Goal: Information Seeking & Learning: Learn about a topic

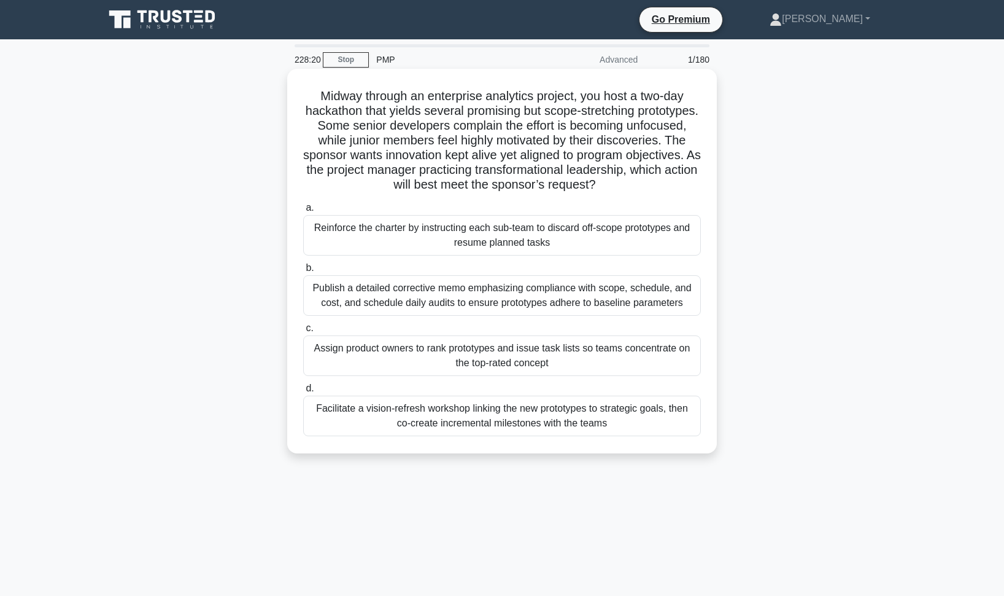
click at [487, 420] on div "Facilitate a vision-refresh workshop linking the new prototypes to strategic go…" at bounding box center [502, 415] width 398 height 41
click at [303, 392] on input "d. Facilitate a vision-refresh workshop linking the new prototypes to strategic…" at bounding box center [303, 388] width 0 height 8
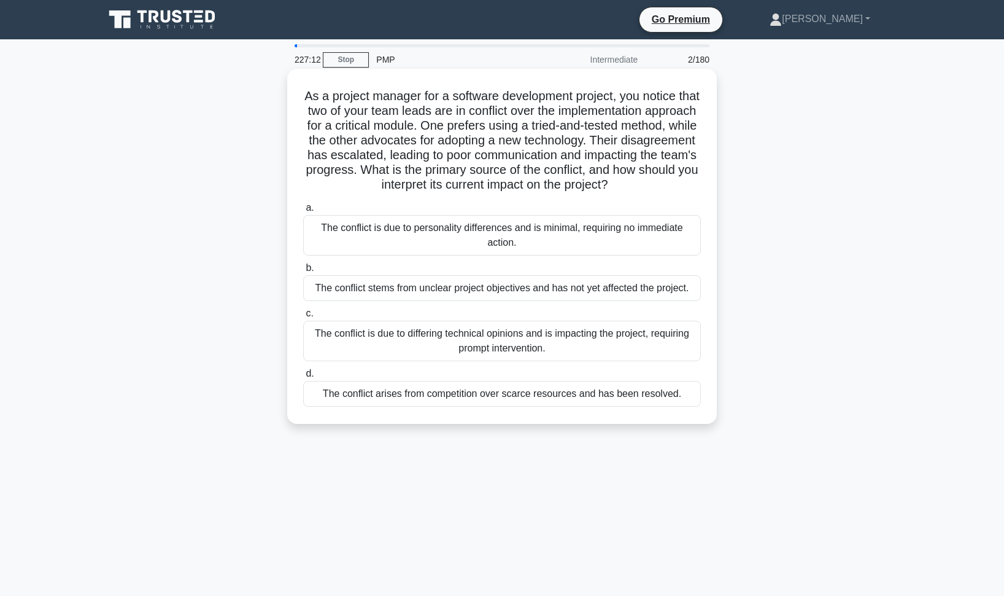
click at [464, 340] on div "The conflict is due to differing technical opinions and is impacting the projec…" at bounding box center [502, 340] width 398 height 41
click at [303, 317] on input "c. The conflict is due to differing technical opinions and is impacting the pro…" at bounding box center [303, 313] width 0 height 8
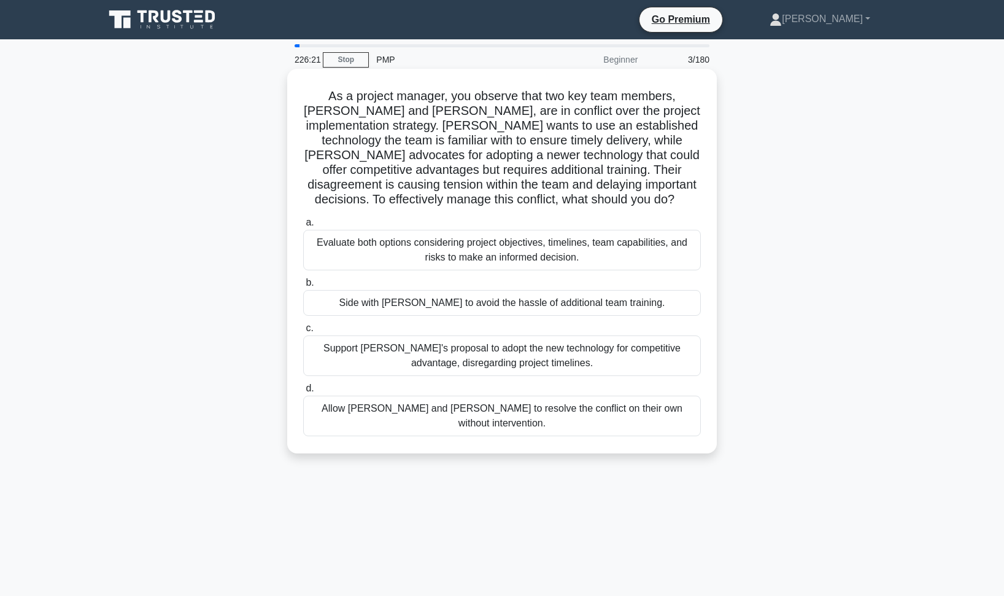
click at [460, 250] on div "Evaluate both options considering project objectives, timelines, team capabilit…" at bounding box center [502, 250] width 398 height 41
click at [303, 227] on input "a. Evaluate both options considering project objectives, timelines, team capabi…" at bounding box center [303, 223] width 0 height 8
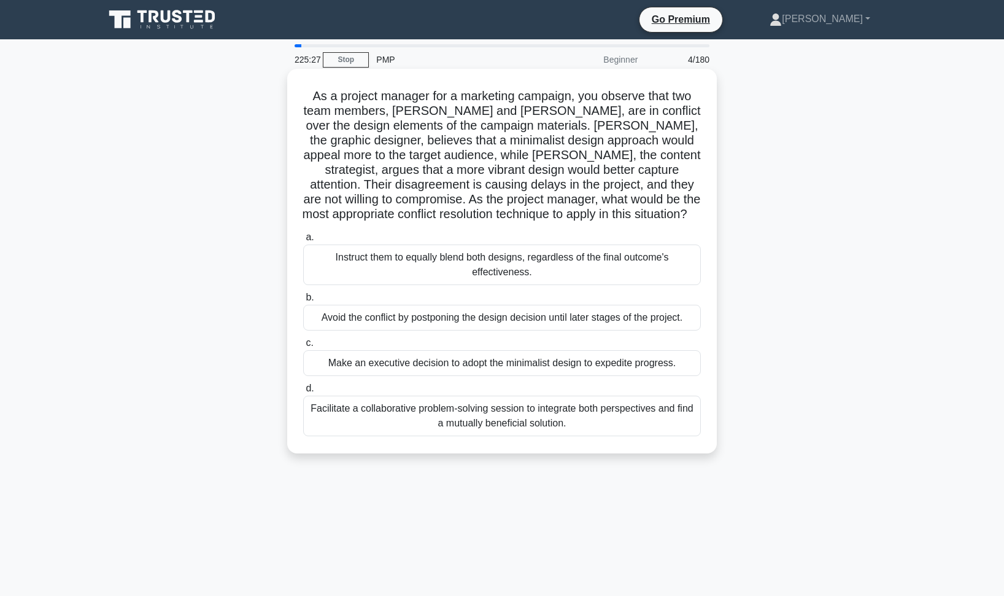
click at [493, 421] on div "Facilitate a collaborative problem-solving session to integrate both perspectiv…" at bounding box center [502, 415] width 398 height 41
click at [303, 392] on input "d. Facilitate a collaborative problem-solving session to integrate both perspec…" at bounding box center [303, 388] width 0 height 8
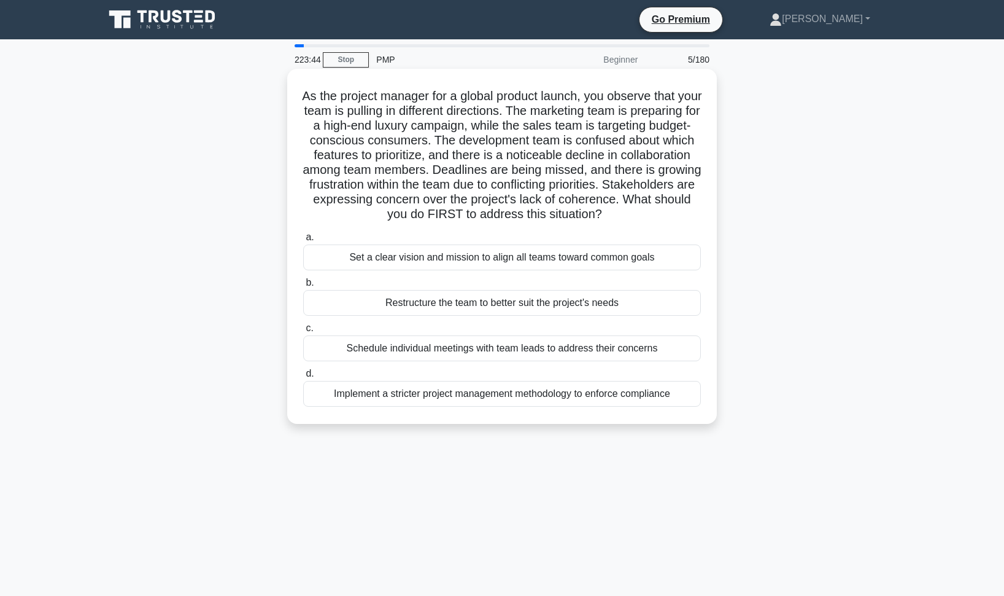
click at [484, 270] on div "Set a clear vision and mission to align all teams toward common goals" at bounding box center [502, 257] width 398 height 26
click at [303, 241] on input "a. Set a clear vision and mission to align all teams toward common goals" at bounding box center [303, 237] width 0 height 8
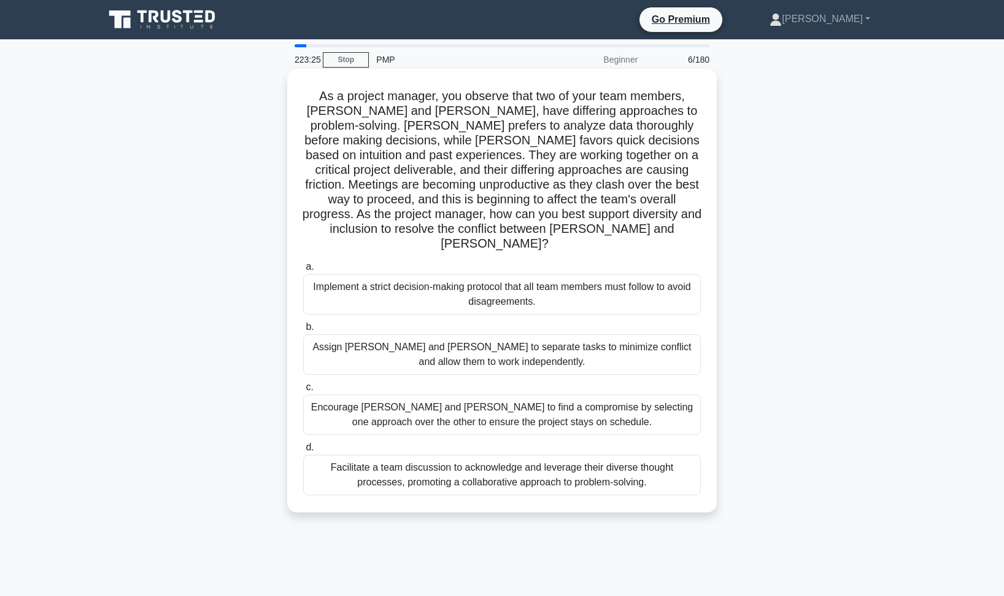
click at [489, 460] on div "Facilitate a team discussion to acknowledge and leverage their diverse thought …" at bounding box center [502, 474] width 398 height 41
click at [303, 451] on input "d. Facilitate a team discussion to acknowledge and leverage their diverse thoug…" at bounding box center [303, 447] width 0 height 8
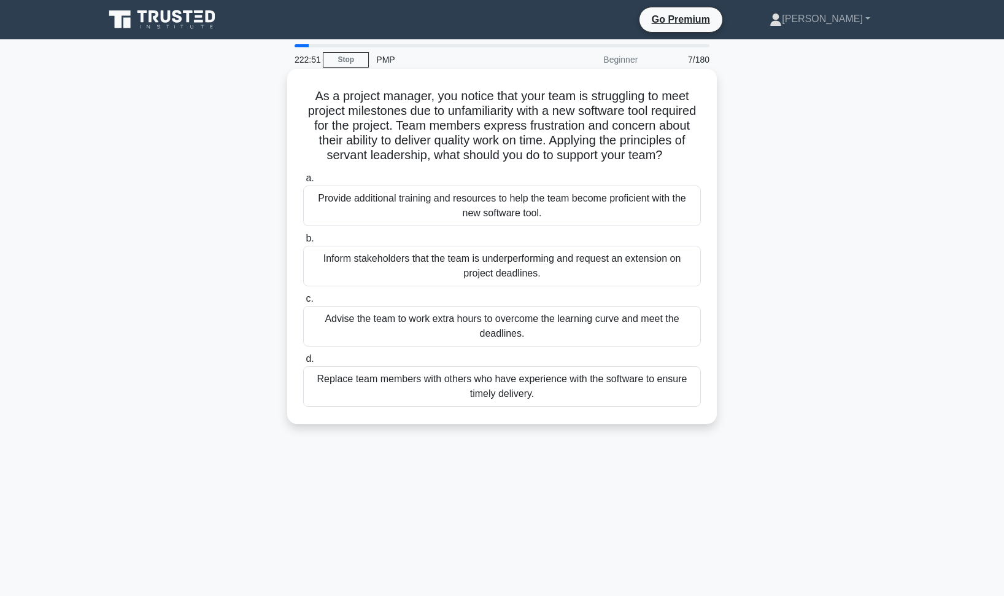
click at [462, 203] on div "Provide additional training and resources to help the team become proficient wi…" at bounding box center [502, 205] width 398 height 41
click at [303, 182] on input "a. Provide additional training and resources to help the team become proficient…" at bounding box center [303, 178] width 0 height 8
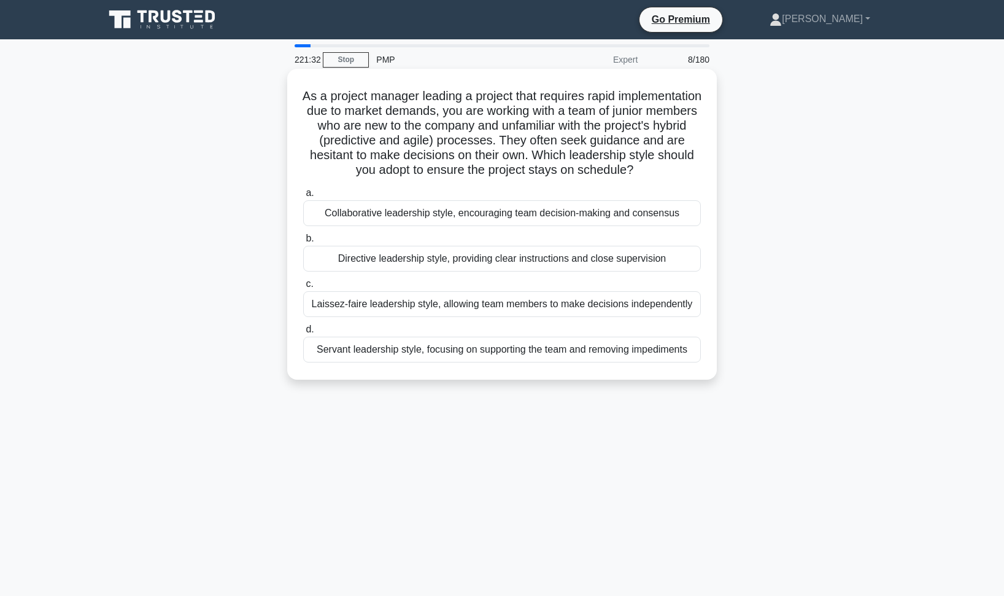
click at [474, 271] on div "Directive leadership style, providing clear instructions and close supervision" at bounding box center [502, 259] width 398 height 26
click at [303, 243] on input "b. Directive leadership style, providing clear instructions and close supervisi…" at bounding box center [303, 239] width 0 height 8
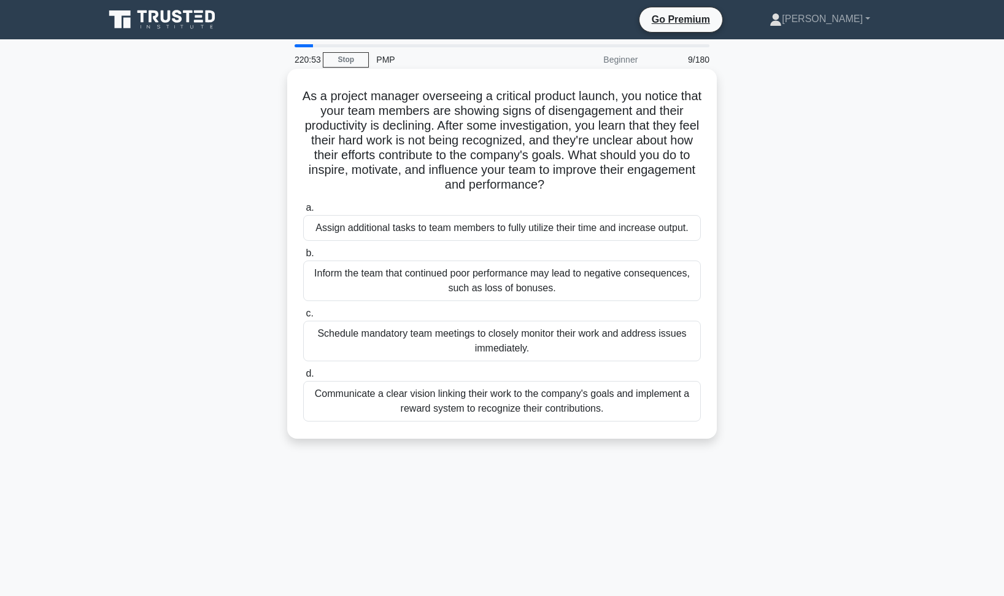
click at [485, 407] on div "Communicate a clear vision linking their work to the company's goals and implem…" at bounding box center [502, 401] width 398 height 41
click at [303, 378] on input "d. Communicate a clear vision linking their work to the company's goals and imp…" at bounding box center [303, 374] width 0 height 8
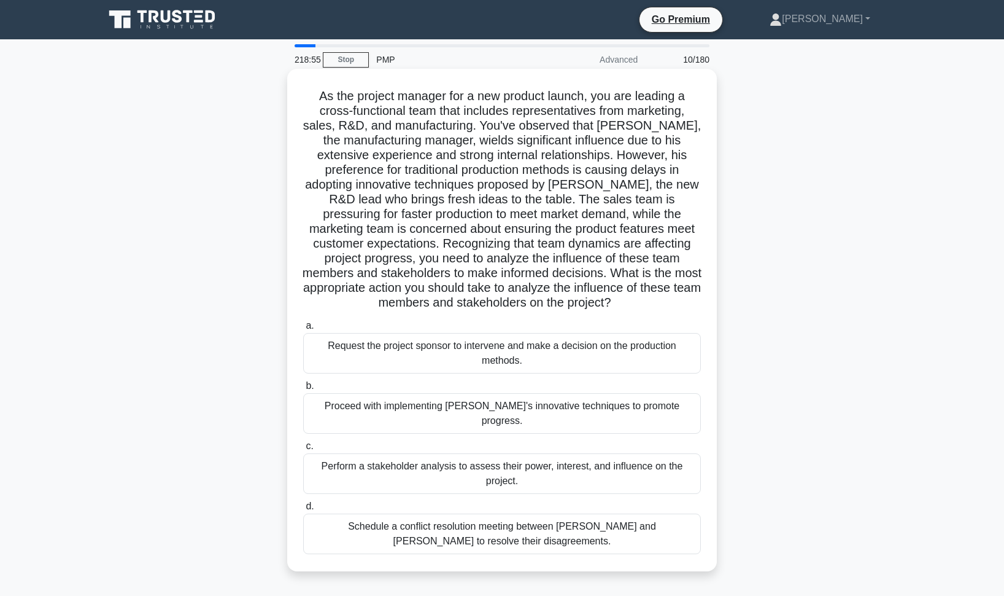
click at [469, 513] on div "Schedule a conflict resolution meeting between [PERSON_NAME] and [PERSON_NAME] …" at bounding box center [502, 533] width 398 height 41
click at [303, 510] on input "d. Schedule a conflict resolution meeting between [PERSON_NAME] and [PERSON_NAM…" at bounding box center [303, 506] width 0 height 8
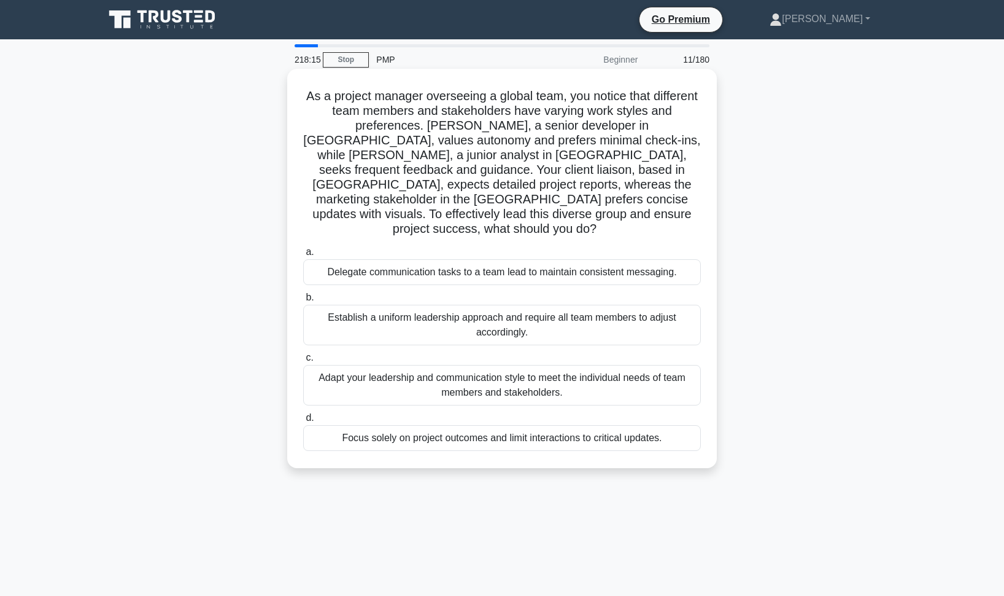
click at [607, 365] on div "Adapt your leadership and communication style to meet the individual needs of t…" at bounding box center [502, 385] width 398 height 41
click at [303, 359] on input "c. Adapt your leadership and communication style to meet the individual needs o…" at bounding box center [303, 358] width 0 height 8
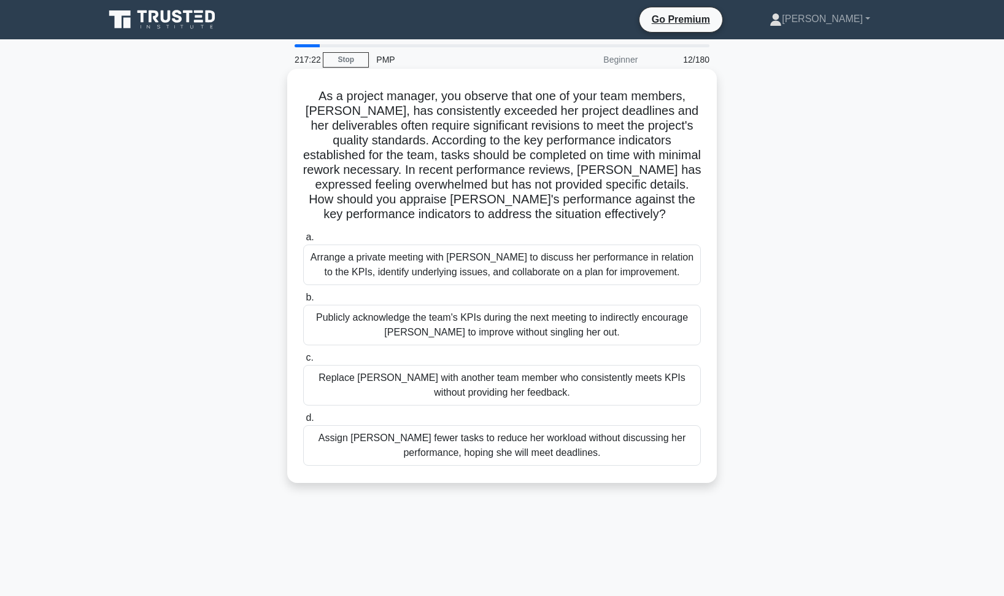
click at [442, 265] on div "Arrange a private meeting with [PERSON_NAME] to discuss her performance in rela…" at bounding box center [502, 264] width 398 height 41
click at [303, 241] on input "a. Arrange a private meeting with [PERSON_NAME] to discuss her performance in r…" at bounding box center [303, 237] width 0 height 8
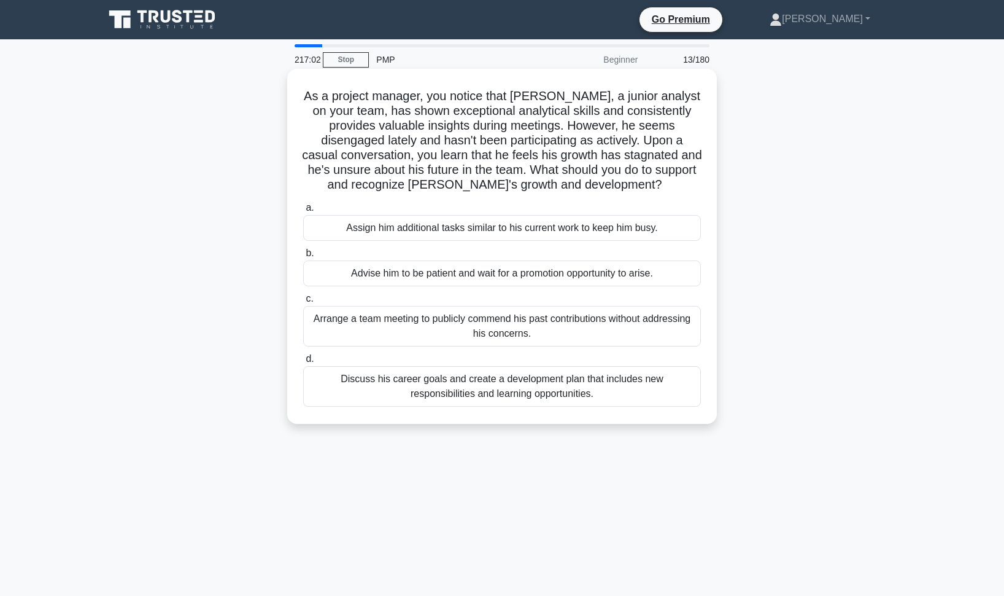
click at [514, 387] on div "Discuss his career goals and create a development plan that includes new respon…" at bounding box center [502, 386] width 398 height 41
click at [303, 363] on input "d. Discuss his career goals and create a development plan that includes new res…" at bounding box center [303, 359] width 0 height 8
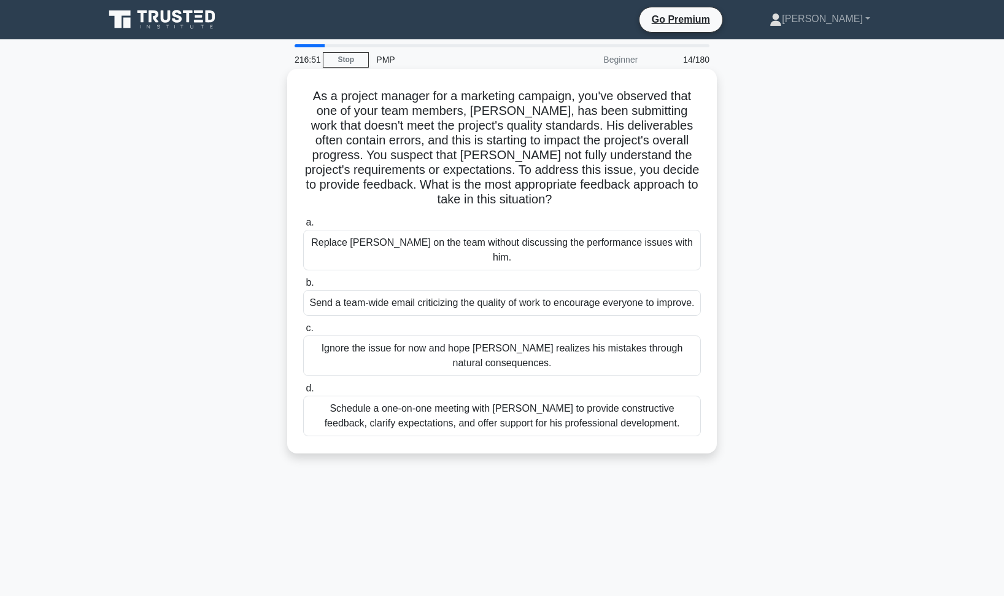
click at [464, 411] on div "Schedule a one-on-one meeting with [PERSON_NAME] to provide constructive feedba…" at bounding box center [502, 415] width 398 height 41
click at [303, 392] on input "d. Schedule a one-on-one meeting with [PERSON_NAME] to provide constructive fee…" at bounding box center [303, 388] width 0 height 8
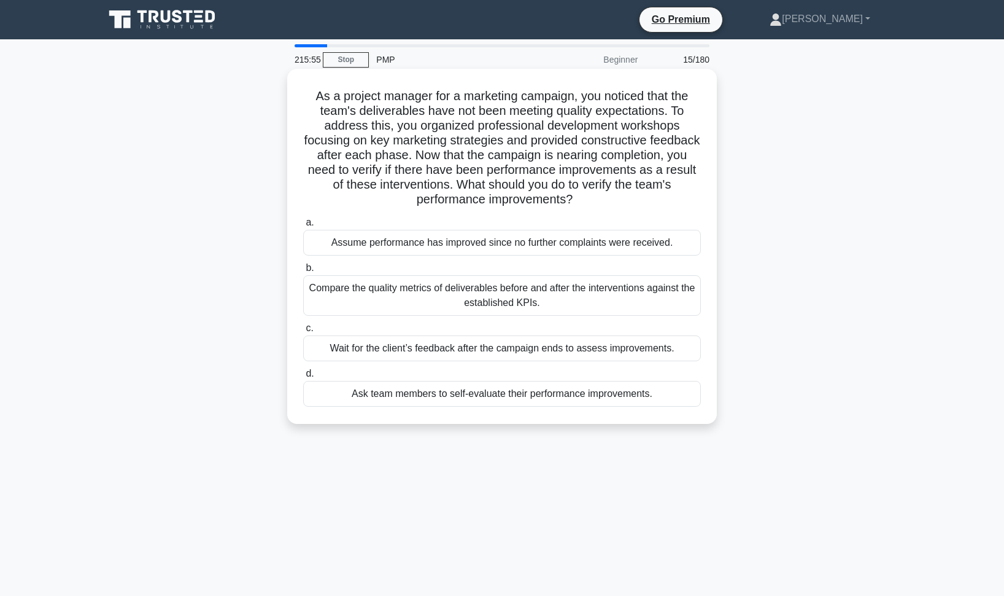
click at [493, 299] on div "Compare the quality metrics of deliverables before and after the interventions …" at bounding box center [502, 295] width 398 height 41
click at [303, 272] on input "b. Compare the quality metrics of deliverables before and after the interventio…" at bounding box center [303, 268] width 0 height 8
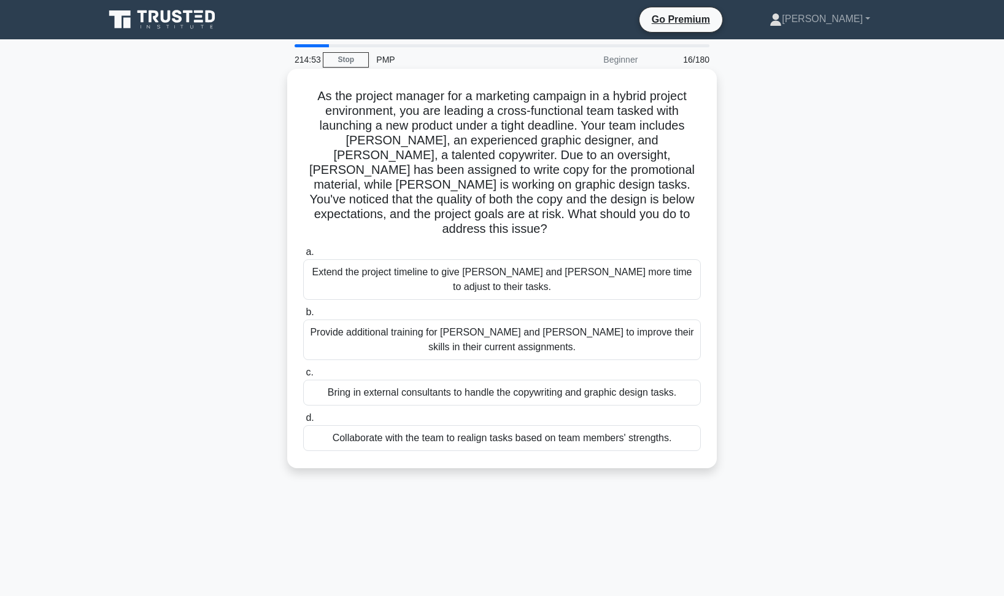
click at [560, 425] on div "Collaborate with the team to realign tasks based on team members' strengths." at bounding box center [502, 438] width 398 height 26
click at [303, 414] on input "d. Collaborate with the team to realign tasks based on team members' strengths." at bounding box center [303, 418] width 0 height 8
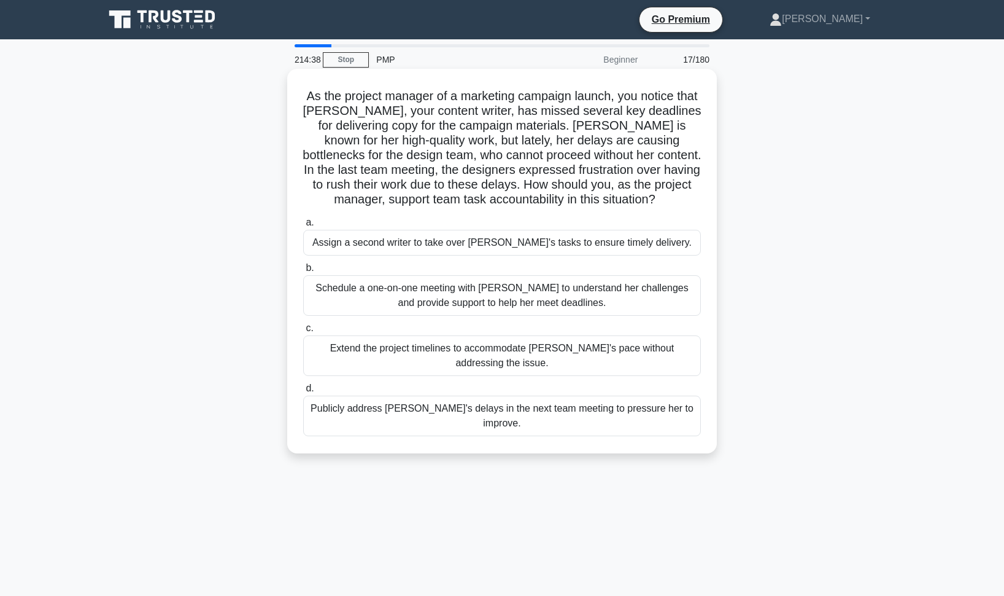
click at [481, 297] on div "Schedule a one-on-one meeting with [PERSON_NAME] to understand her challenges a…" at bounding box center [502, 295] width 398 height 41
click at [303, 272] on input "b. Schedule a one-on-one meeting with [PERSON_NAME] to understand her challenge…" at bounding box center [303, 268] width 0 height 8
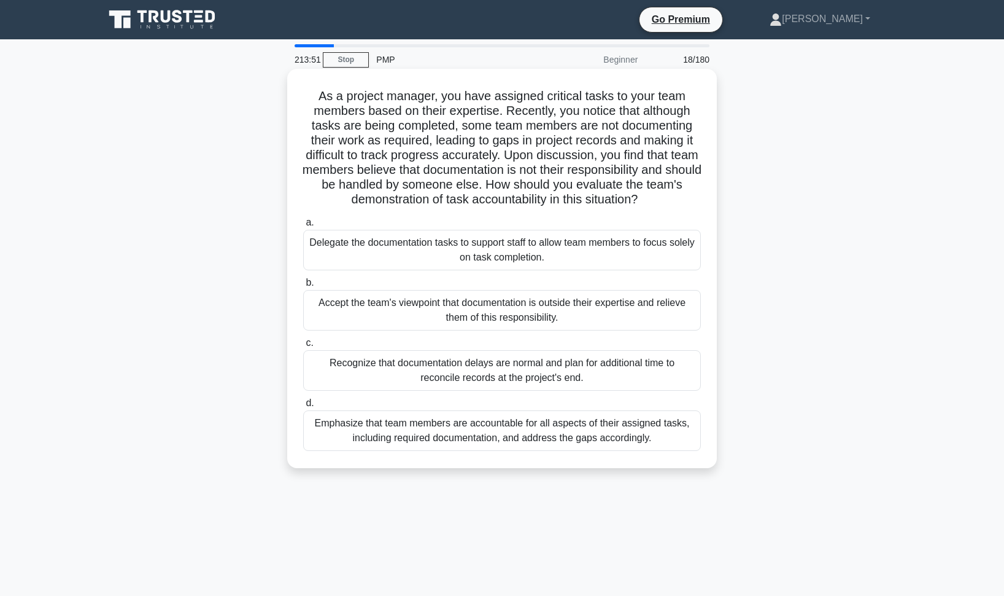
click at [510, 437] on div "Emphasize that team members are accountable for all aspects of their assigned t…" at bounding box center [502, 430] width 398 height 41
click at [303, 407] on input "d. Emphasize that team members are accountable for all aspects of their assigne…" at bounding box center [303, 403] width 0 height 8
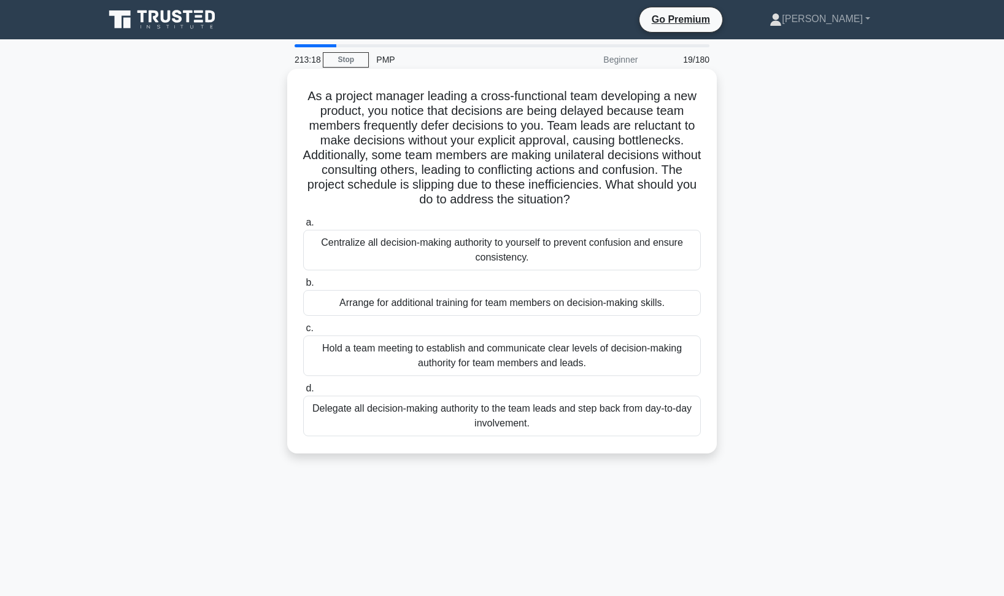
click at [451, 354] on div "Hold a team meeting to establish and communicate clear levels of decision-makin…" at bounding box center [502, 355] width 398 height 41
click at [303, 332] on input "c. Hold a team meeting to establish and communicate clear levels of decision-ma…" at bounding box center [303, 328] width 0 height 8
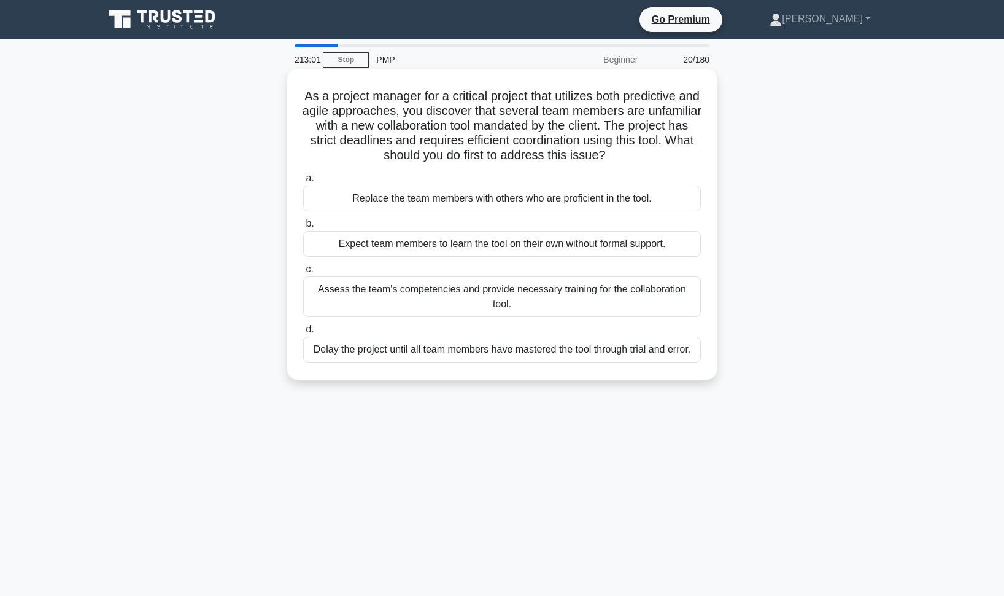
click at [438, 294] on div "Assess the team's competencies and provide necessary training for the collabora…" at bounding box center [502, 296] width 398 height 41
click at [303, 273] on input "c. Assess the team's competencies and provide necessary training for the collab…" at bounding box center [303, 269] width 0 height 8
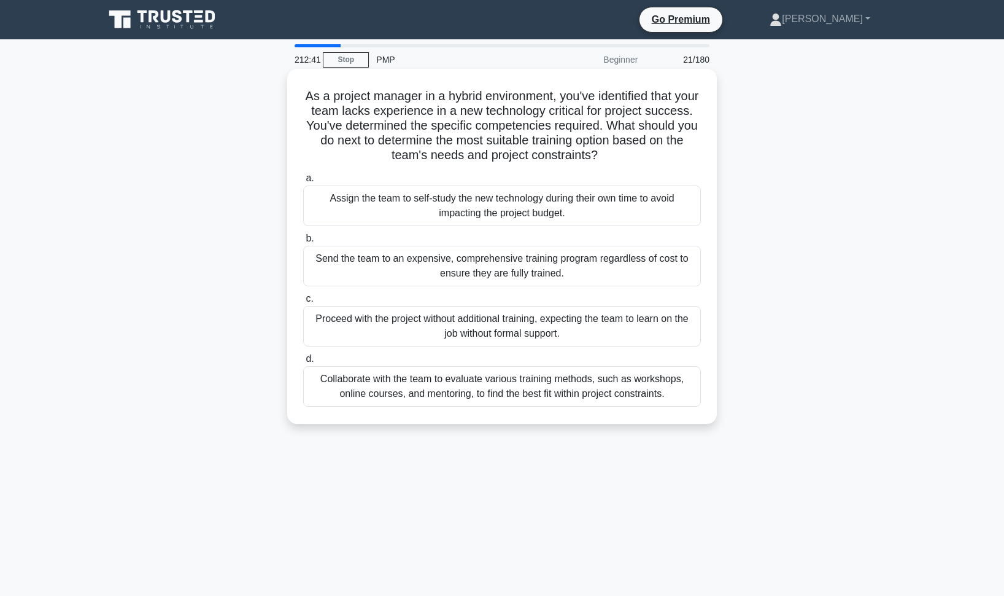
click at [493, 387] on div "Collaborate with the team to evaluate various training methods, such as worksho…" at bounding box center [502, 386] width 398 height 41
click at [303, 363] on input "d. Collaborate with the team to evaluate various training methods, such as work…" at bounding box center [303, 359] width 0 height 8
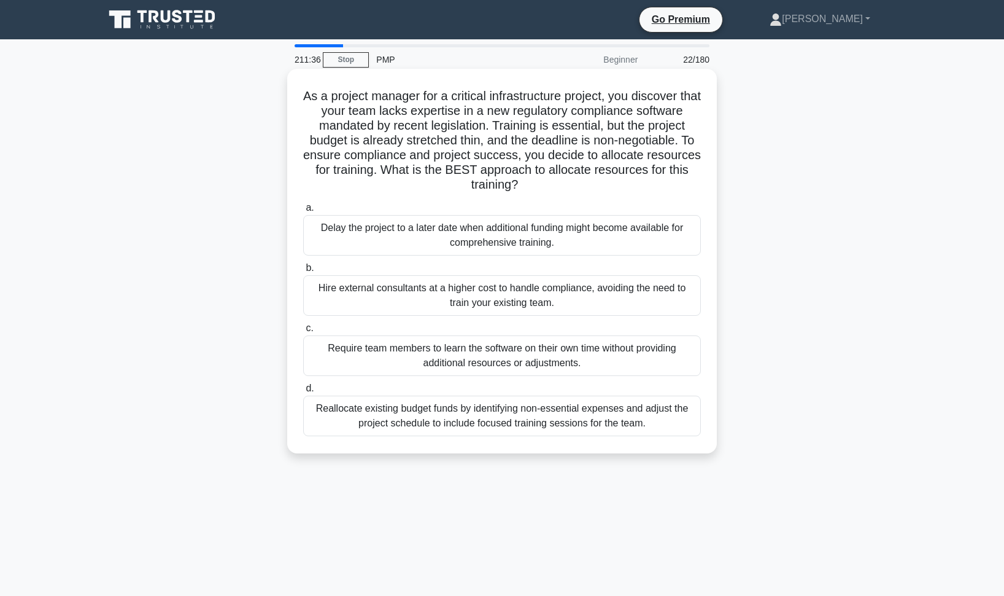
click at [489, 417] on div "Reallocate existing budget funds by identifying non-essential expenses and adju…" at bounding box center [502, 415] width 398 height 41
click at [303, 392] on input "d. Reallocate existing budget funds by identifying non-essential expenses and a…" at bounding box center [303, 388] width 0 height 8
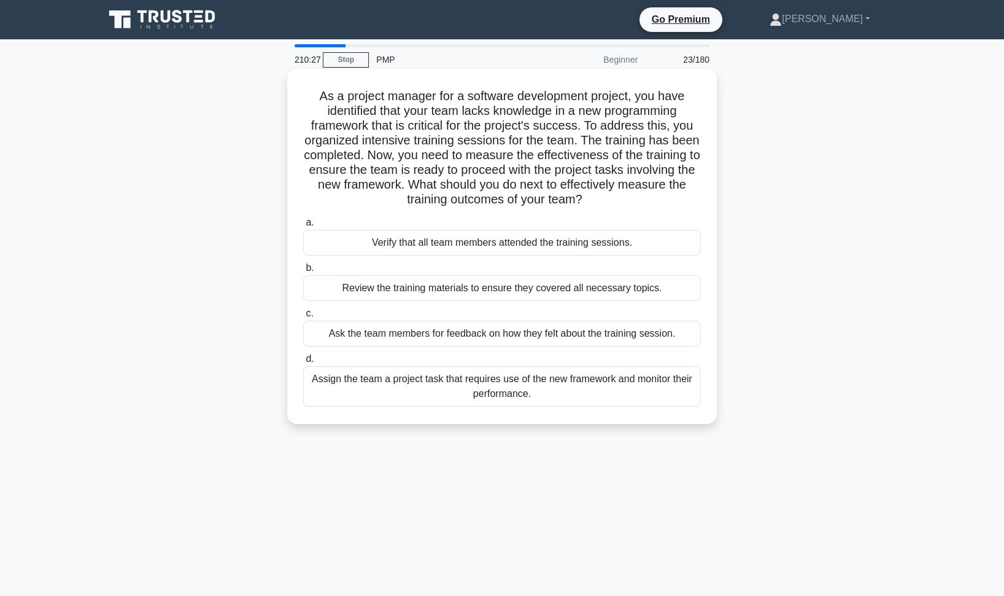
click at [549, 385] on div "Assign the team a project task that requires use of the new framework and monit…" at bounding box center [502, 386] width 398 height 41
click at [303, 363] on input "d. Assign the team a project task that requires use of the new framework and mo…" at bounding box center [303, 359] width 0 height 8
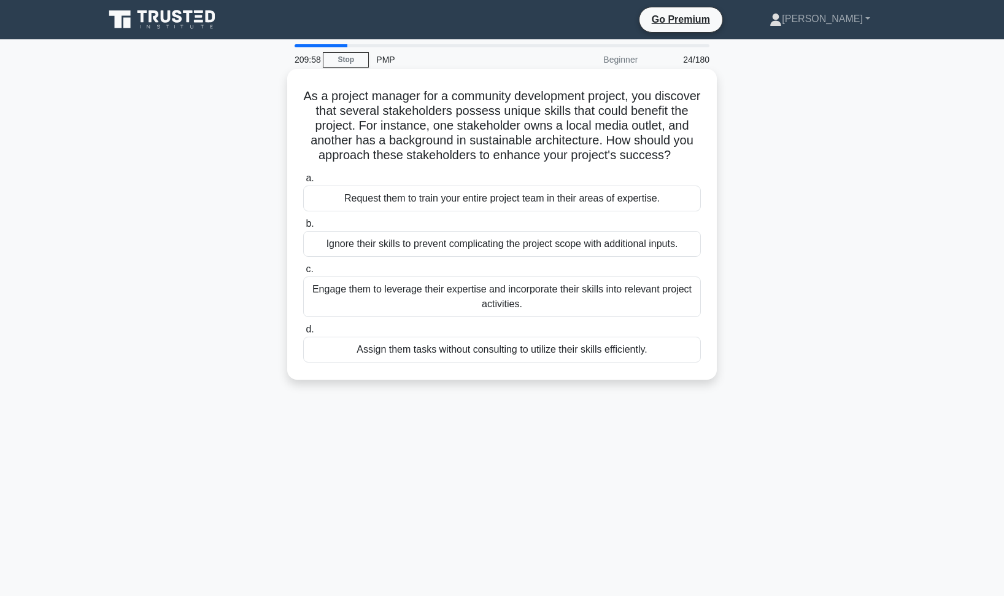
click at [432, 290] on div "Engage them to leverage their expertise and incorporate their skills into relev…" at bounding box center [502, 296] width 398 height 41
click at [303, 273] on input "c. Engage them to leverage their expertise and incorporate their skills into re…" at bounding box center [303, 269] width 0 height 8
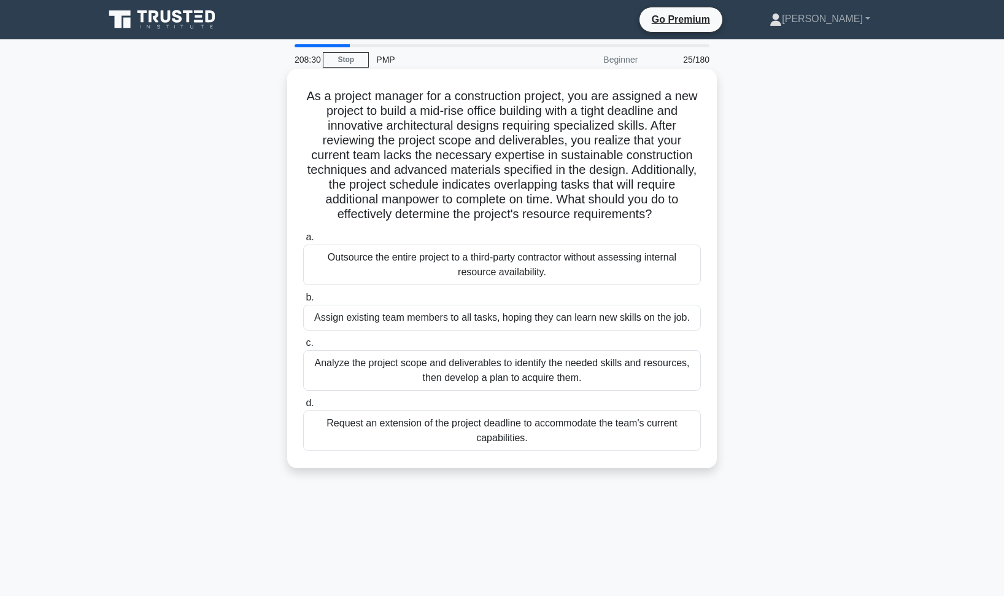
click at [498, 376] on div "Analyze the project scope and deliverables to identify the needed skills and re…" at bounding box center [502, 370] width 398 height 41
click at [303, 347] on input "c. Analyze the project scope and deliverables to identify the needed skills and…" at bounding box center [303, 343] width 0 height 8
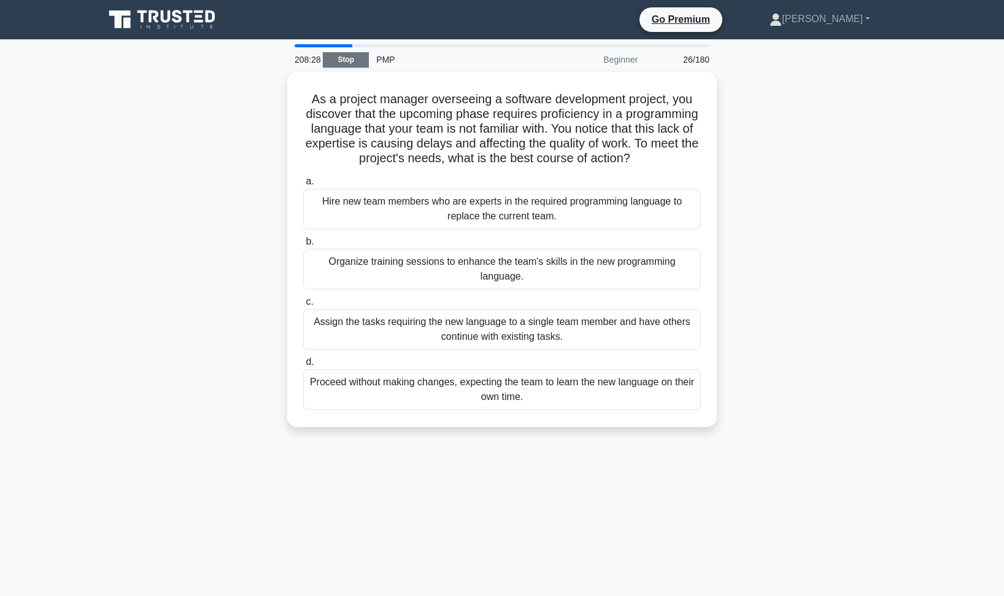
click at [344, 60] on link "Stop" at bounding box center [346, 59] width 46 height 15
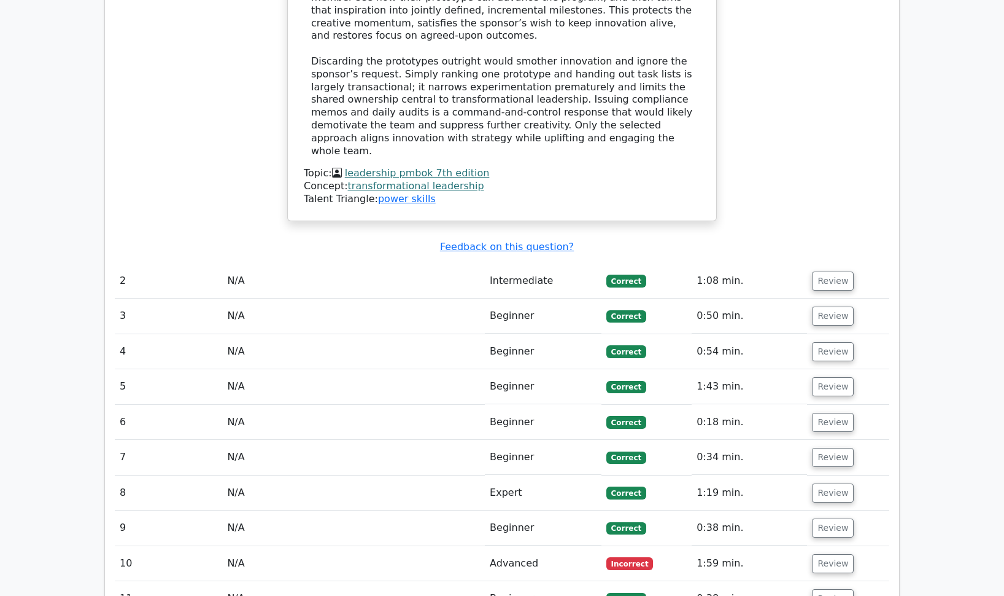
scroll to position [1523, 0]
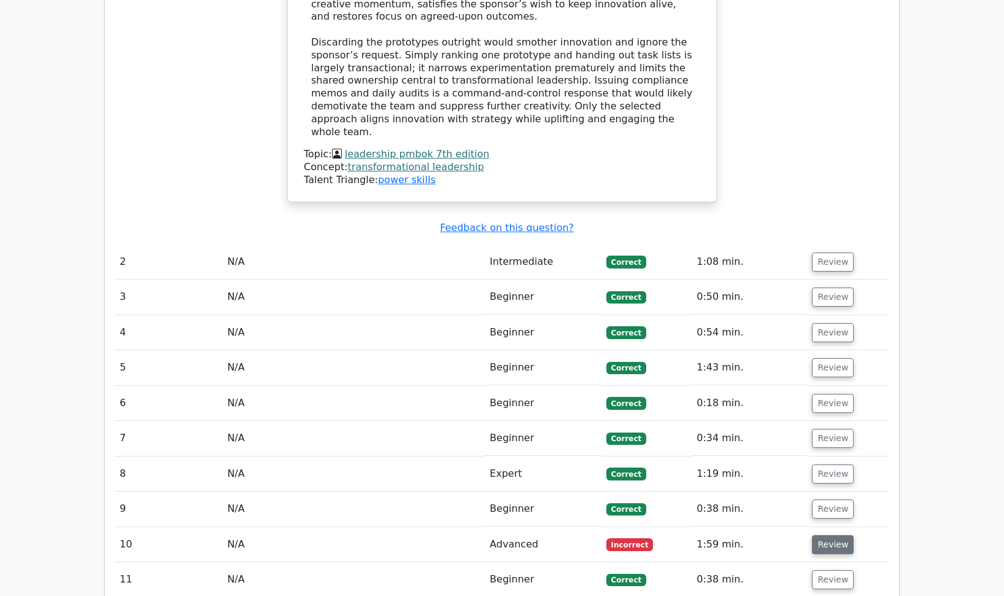
click at [829, 535] on button "Review" at bounding box center [833, 544] width 42 height 19
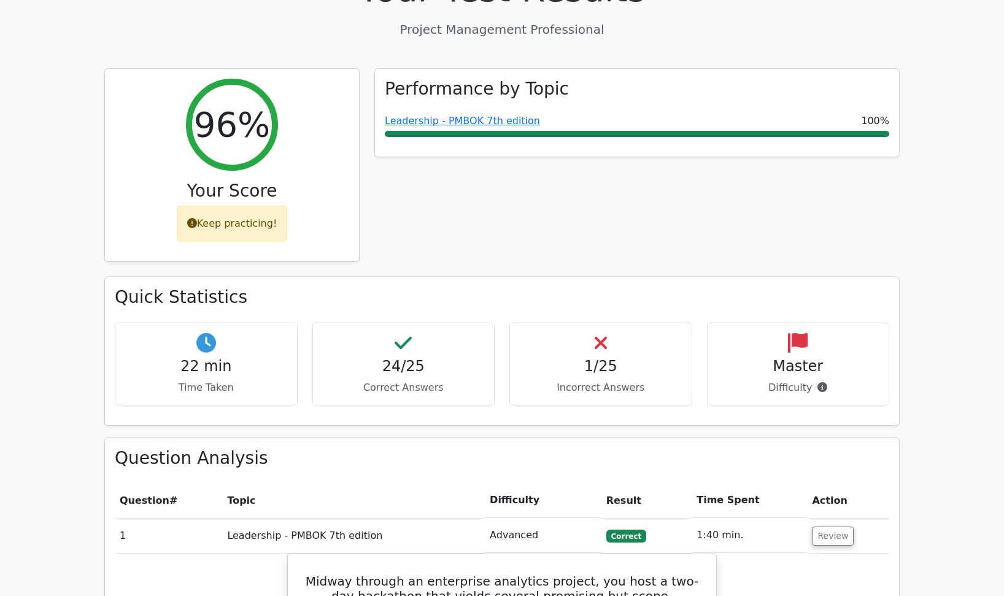
scroll to position [481, 0]
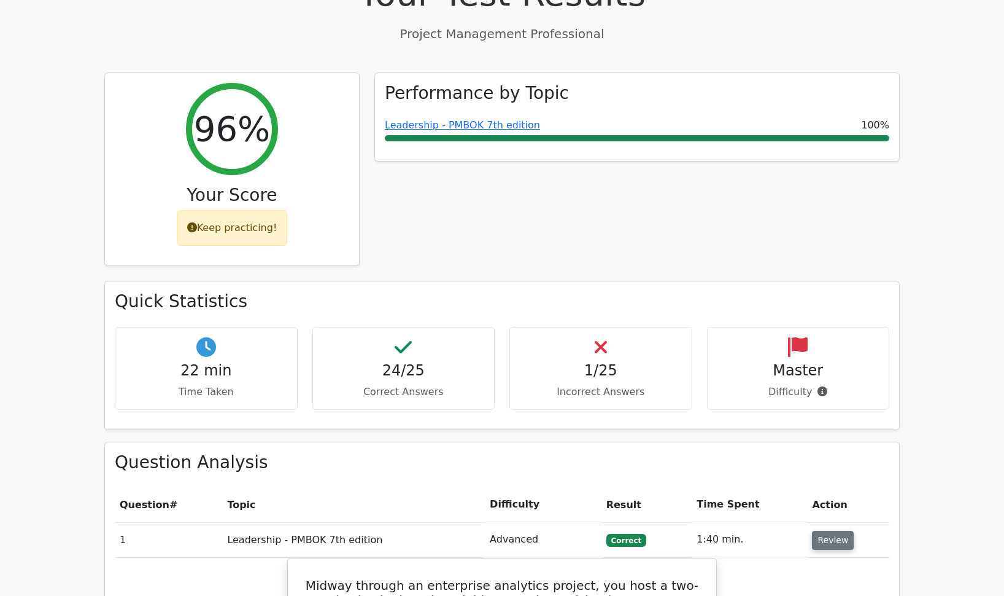
click at [831, 530] on button "Review" at bounding box center [833, 539] width 42 height 19
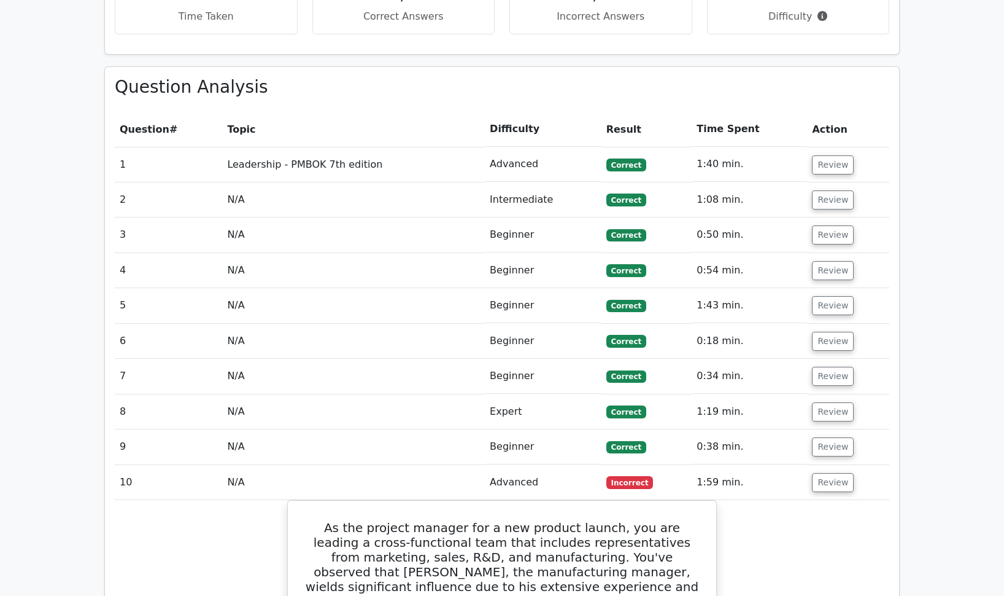
scroll to position [864, 0]
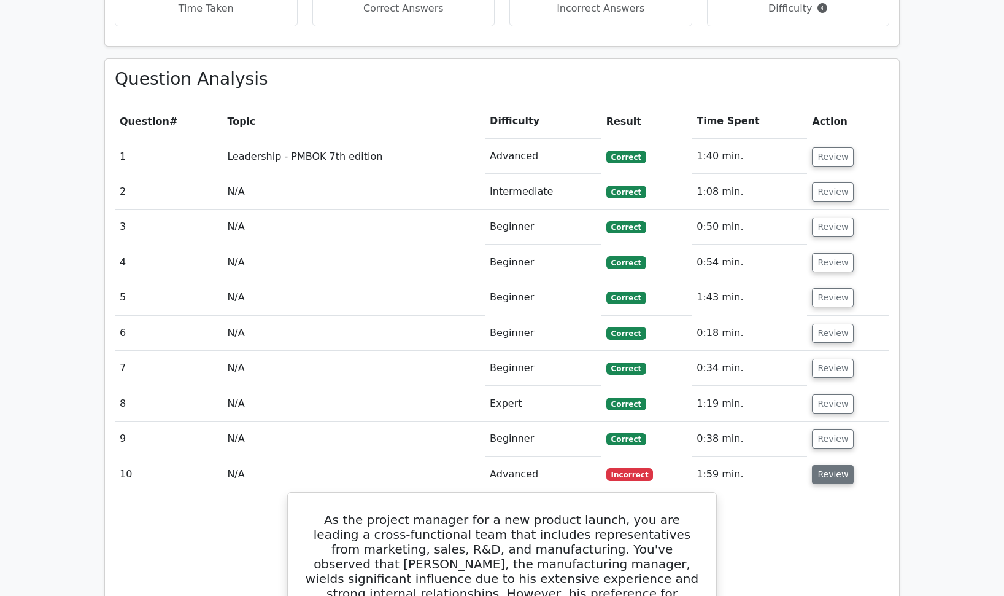
click at [833, 465] on button "Review" at bounding box center [833, 474] width 42 height 19
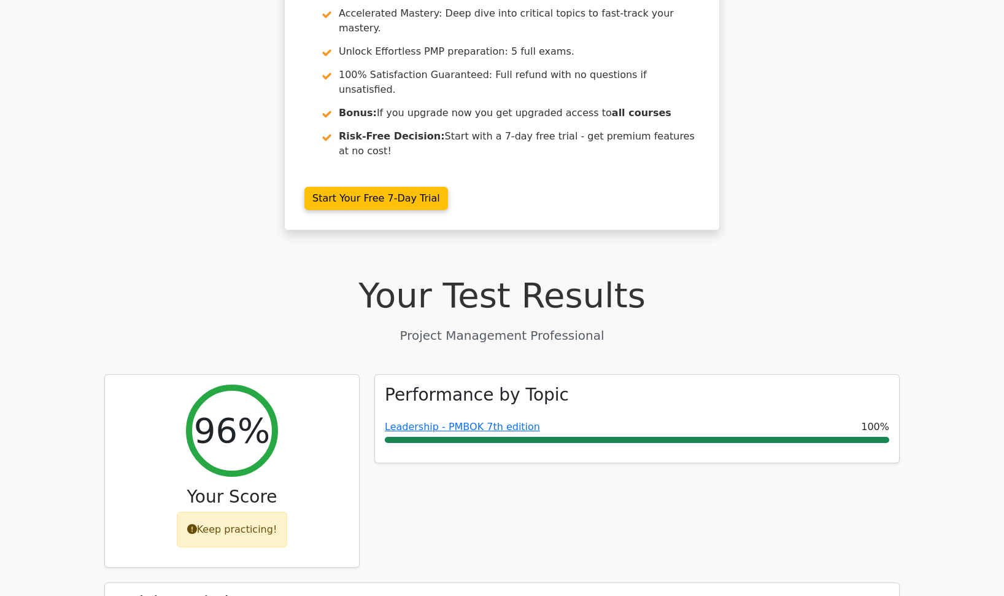
scroll to position [265, 0]
